Goal: Task Accomplishment & Management: Manage account settings

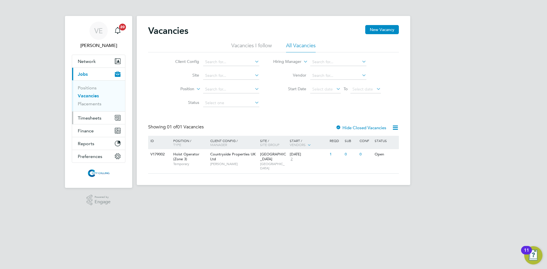
click at [94, 115] on button "Timesheets" at bounding box center [98, 118] width 53 height 13
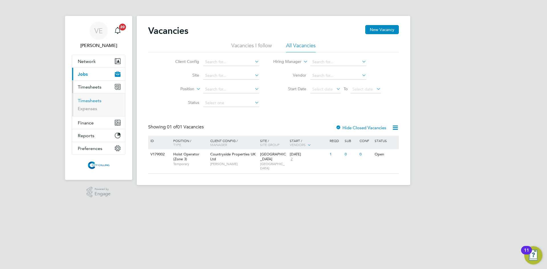
click at [84, 100] on link "Timesheets" at bounding box center [90, 100] width 24 height 5
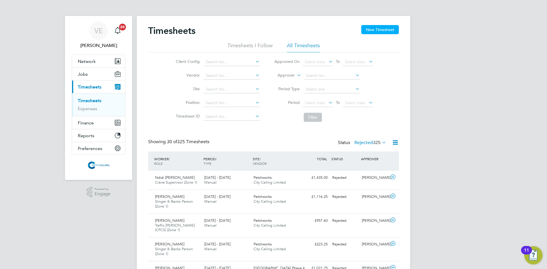
click at [375, 30] on button "New Timesheet" at bounding box center [381, 29] width 38 height 9
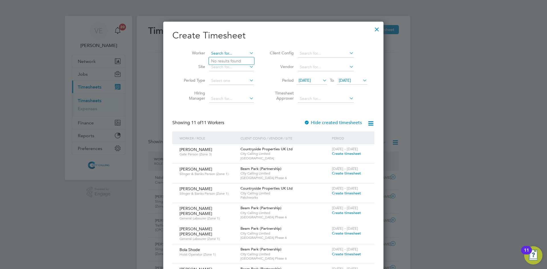
click at [226, 53] on input at bounding box center [231, 54] width 45 height 8
type input "jud"
click at [224, 53] on input at bounding box center [231, 54] width 45 height 8
click at [225, 59] on li "[PERSON_NAME] [PERSON_NAME]" at bounding box center [231, 61] width 45 height 8
type input "[PERSON_NAME] [PERSON_NAME]"
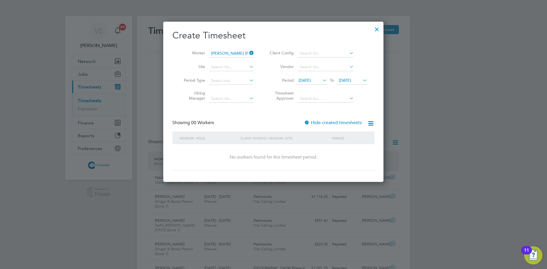
click at [311, 80] on span "[DATE]" at bounding box center [305, 80] width 12 height 5
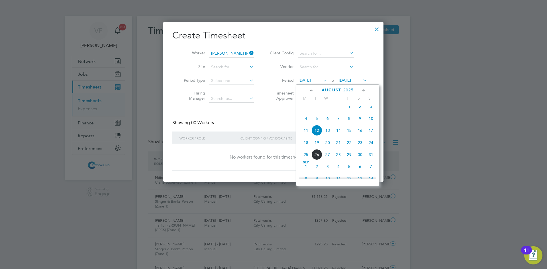
click at [305, 124] on span "4" at bounding box center [306, 118] width 11 height 11
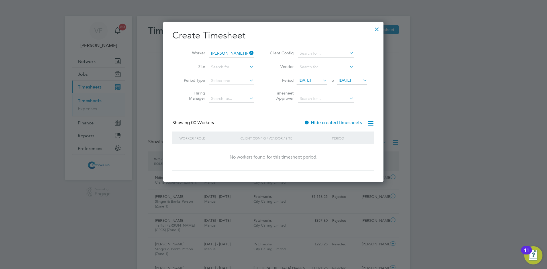
click at [324, 122] on label "Hide created timesheets" at bounding box center [333, 123] width 58 height 6
click at [379, 27] on div at bounding box center [377, 28] width 10 height 10
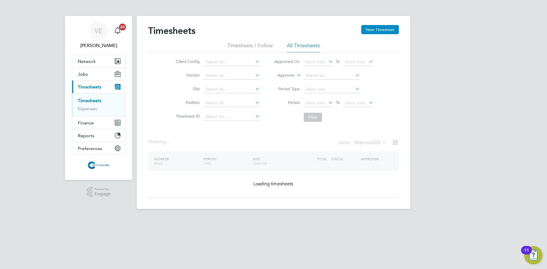
click at [379, 27] on div at bounding box center [377, 28] width 10 height 10
click at [107, 62] on div at bounding box center [273, 134] width 547 height 269
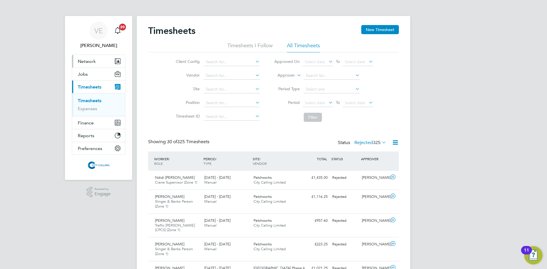
click at [82, 60] on span "Network" at bounding box center [87, 61] width 18 height 5
click at [88, 61] on span "Network" at bounding box center [87, 61] width 18 height 5
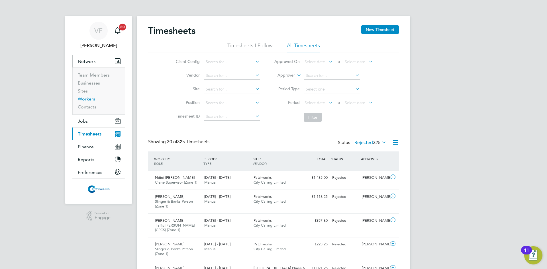
click at [88, 100] on link "Workers" at bounding box center [86, 98] width 17 height 5
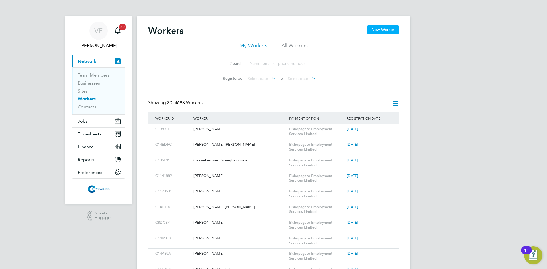
click at [382, 31] on button "New Worker" at bounding box center [383, 29] width 32 height 9
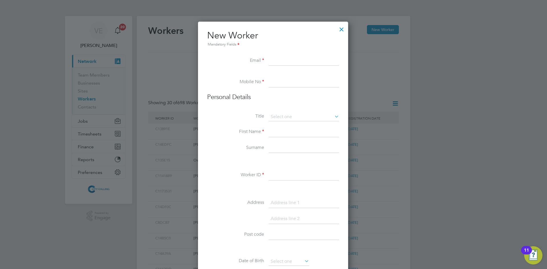
click at [346, 30] on div at bounding box center [342, 28] width 10 height 10
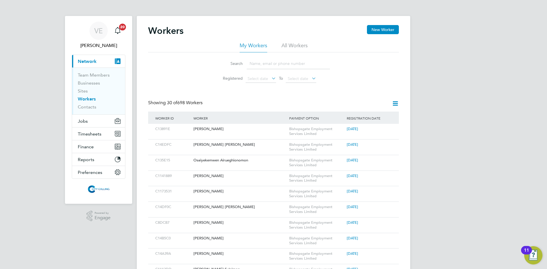
click at [276, 65] on input at bounding box center [288, 63] width 83 height 11
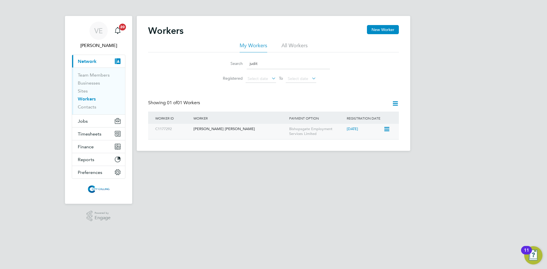
type input "judit"
click at [382, 127] on div "[DATE]" at bounding box center [365, 129] width 38 height 11
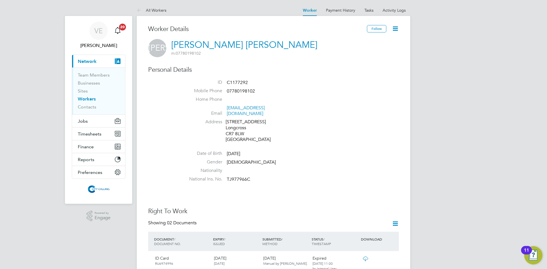
click at [397, 30] on icon at bounding box center [395, 28] width 7 height 7
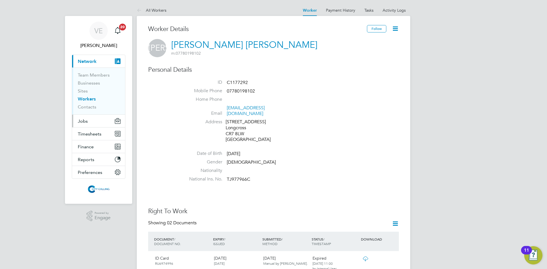
click at [90, 120] on button "Jobs" at bounding box center [98, 121] width 53 height 13
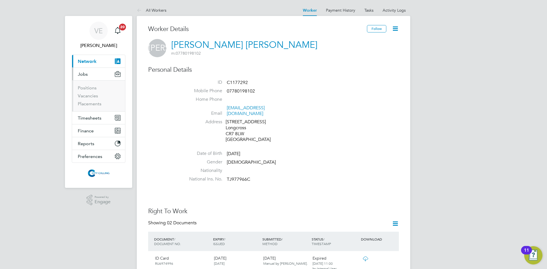
click at [90, 101] on li "Vacancies" at bounding box center [99, 97] width 43 height 8
click at [91, 104] on link "Placements" at bounding box center [90, 103] width 24 height 5
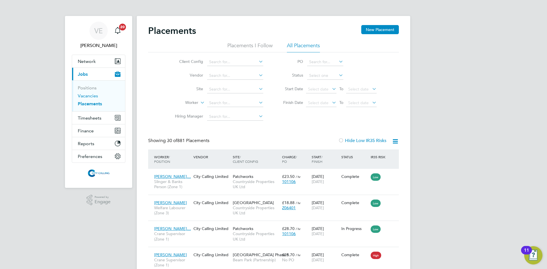
click at [95, 93] on link "Vacancies" at bounding box center [88, 95] width 20 height 5
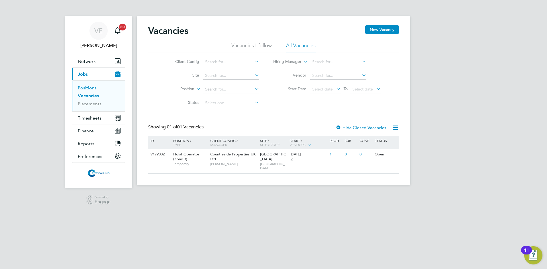
click at [93, 86] on link "Positions" at bounding box center [87, 87] width 19 height 5
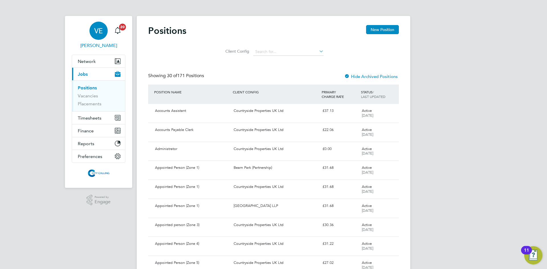
click at [102, 33] on span "VE" at bounding box center [98, 30] width 9 height 7
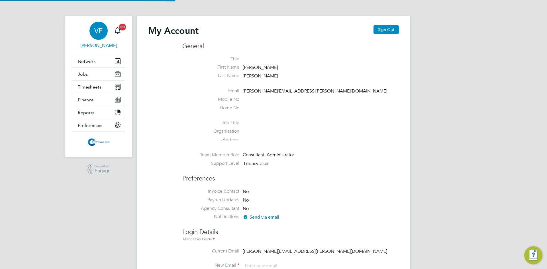
type input "valeria.erdos@citycalling.com"
